Goal: Task Accomplishment & Management: Manage account settings

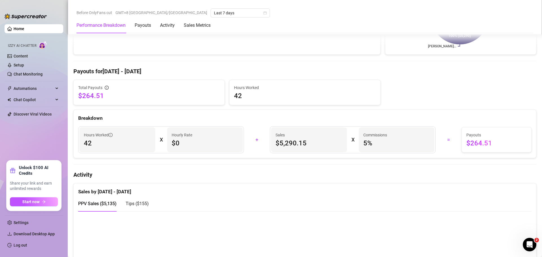
scroll to position [176, 0]
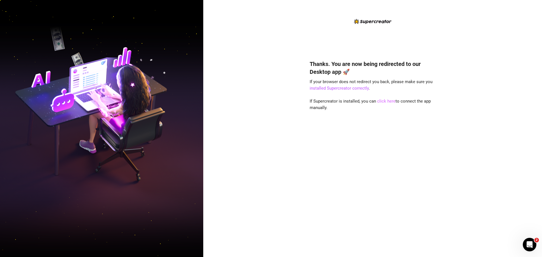
click at [385, 101] on link "click here" at bounding box center [386, 101] width 18 height 5
click at [380, 101] on link "click here" at bounding box center [386, 101] width 18 height 5
click at [381, 101] on link "click here" at bounding box center [386, 101] width 18 height 5
click at [389, 102] on link "click here" at bounding box center [386, 101] width 18 height 5
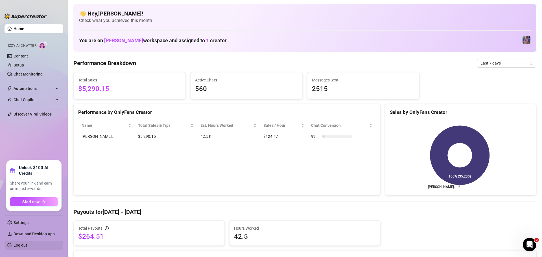
click at [27, 243] on link "Log out" at bounding box center [21, 245] width 14 height 5
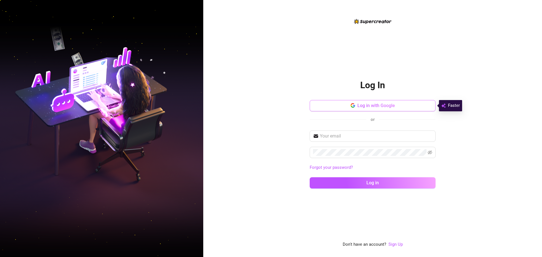
click at [373, 108] on span "Log in with Google" at bounding box center [376, 105] width 38 height 5
